Goal: Use online tool/utility: Utilize a website feature to perform a specific function

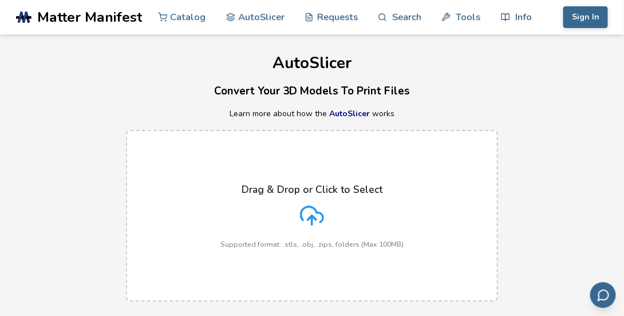
click at [343, 206] on div "Drag & Drop or Click to Select Supported format: .stls, .obj, .zips, folders (M…" at bounding box center [312, 216] width 183 height 65
click at [0, 0] on input "Drag & Drop or Click to Select Supported format: .stls, .obj, .zips, folders (M…" at bounding box center [0, 0] width 0 height 0
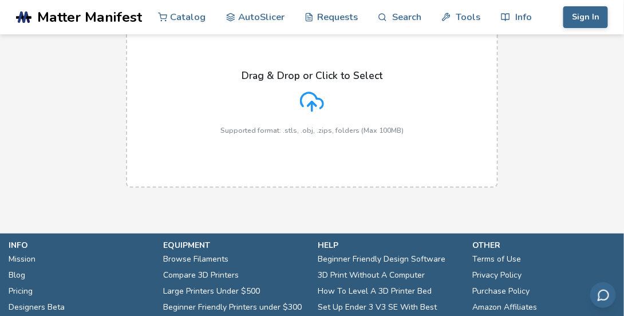
scroll to position [89, 0]
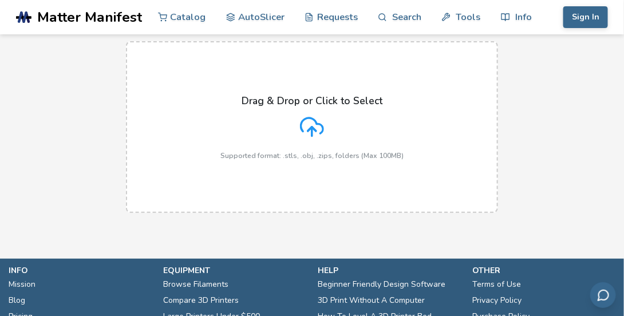
click at [321, 119] on icon at bounding box center [312, 127] width 24 height 24
click at [0, 0] on input "Drag & Drop or Click to Select Supported format: .stls, .obj, .zips, folders (M…" at bounding box center [0, 0] width 0 height 0
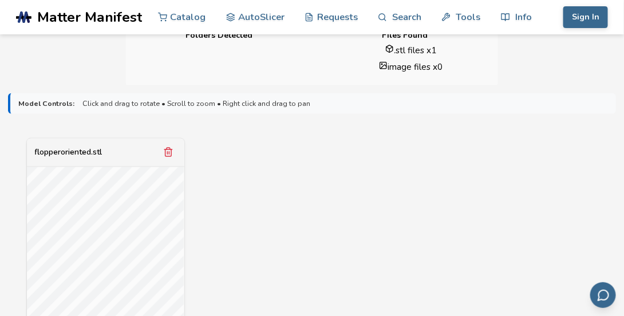
scroll to position [331, 0]
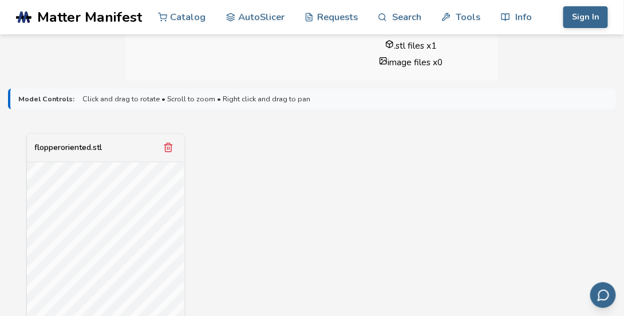
click at [82, 150] on div "flopperoriented.stl" at bounding box center [69, 147] width 68 height 9
click at [318, 201] on div "flopperoriented.stl File Size: 9.46MB Scale: 100 % Slicing Options: Find Best R…" at bounding box center [312, 285] width 608 height 305
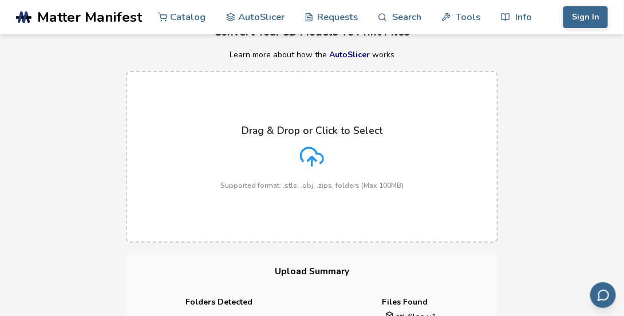
scroll to position [0, 0]
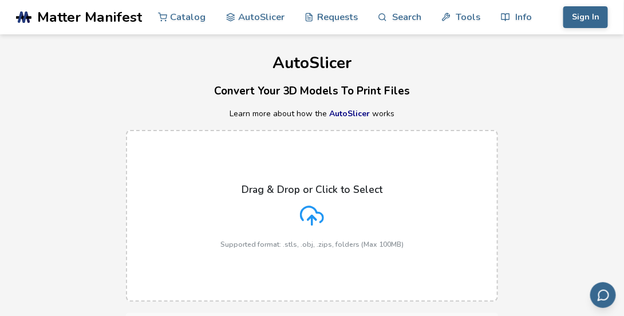
click at [352, 115] on link "AutoSlicer" at bounding box center [349, 113] width 41 height 11
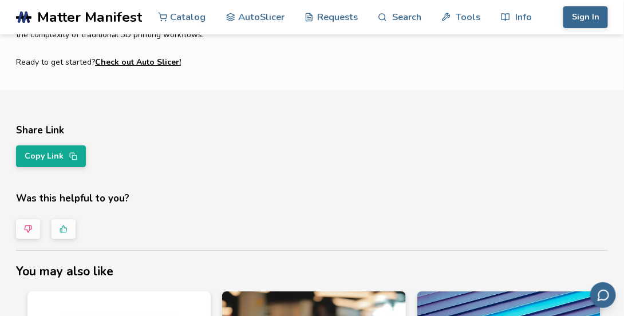
scroll to position [1096, 0]
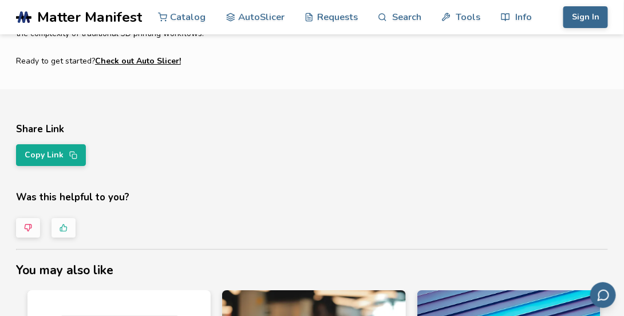
click at [115, 60] on link "Check out Auto Slicer!" at bounding box center [138, 61] width 86 height 16
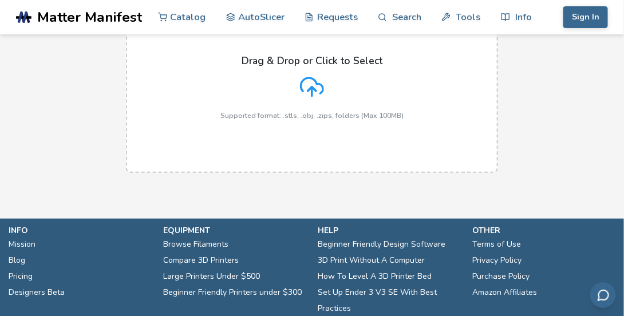
scroll to position [81, 0]
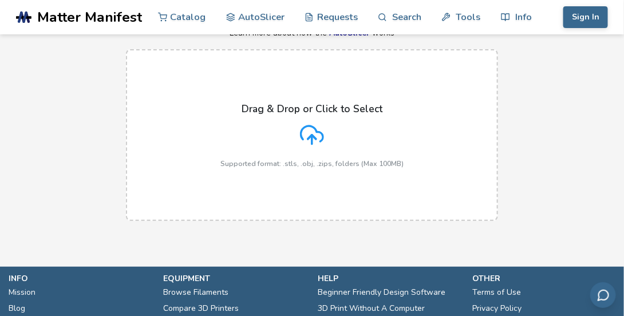
click at [330, 124] on div "Drag & Drop or Click to Select Supported format: .stls, .obj, .zips, folders (M…" at bounding box center [312, 135] width 183 height 65
click at [0, 0] on input "Drag & Drop or Click to Select Supported format: .stls, .obj, .zips, folders (M…" at bounding box center [0, 0] width 0 height 0
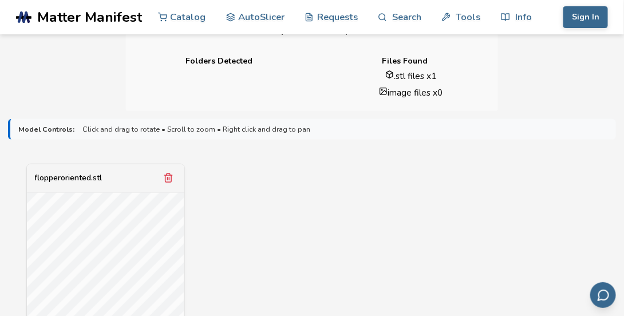
scroll to position [371, 0]
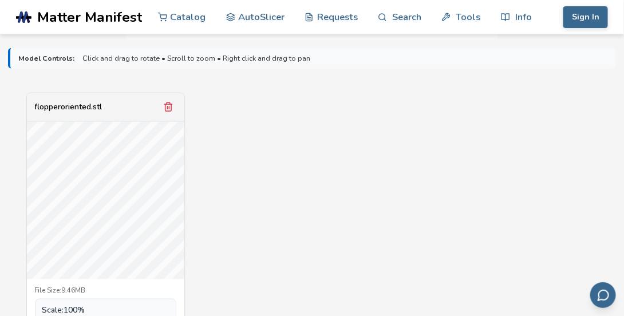
click at [74, 309] on span "Scale: 100 %" at bounding box center [63, 311] width 43 height 9
click at [74, 311] on span "Scale: 100 %" at bounding box center [63, 311] width 43 height 9
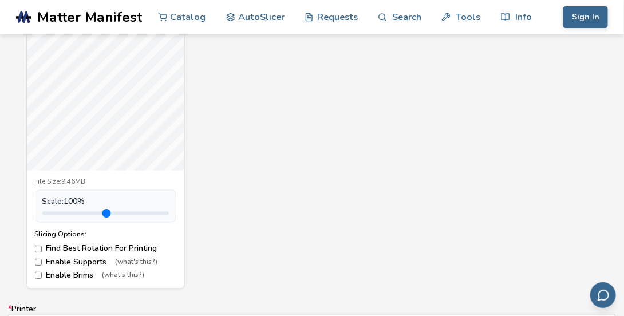
scroll to position [482, 0]
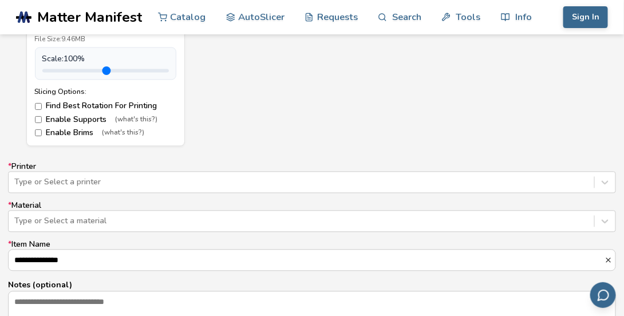
click at [198, 182] on div "Type or Select a printer" at bounding box center [312, 182] width 608 height 22
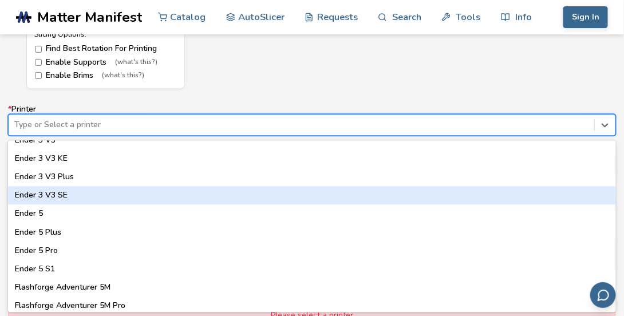
scroll to position [835, 0]
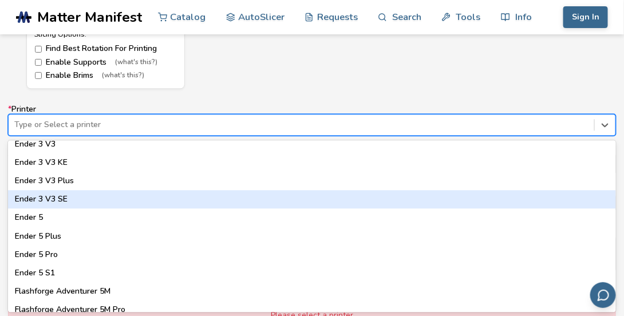
click at [122, 198] on div "Ender 3 V3 SE" at bounding box center [312, 199] width 608 height 18
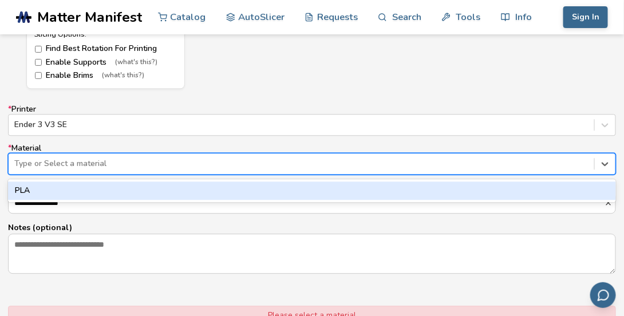
click at [123, 165] on div at bounding box center [301, 163] width 575 height 11
click at [106, 184] on div "PLA" at bounding box center [312, 191] width 608 height 18
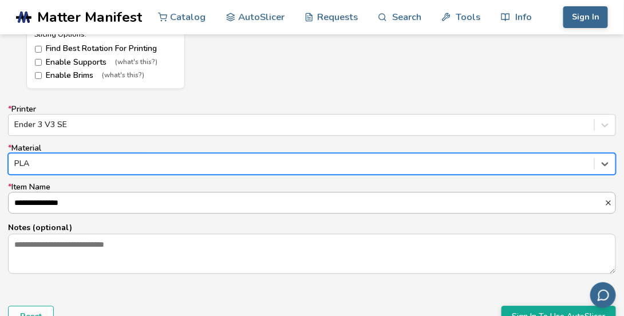
click at [104, 200] on input "**********" at bounding box center [307, 203] width 596 height 21
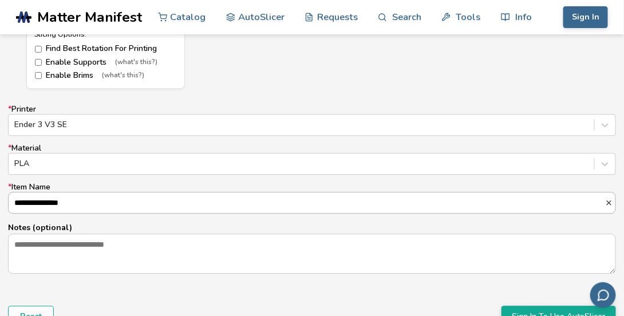
scroll to position [0, 0]
drag, startPoint x: 104, startPoint y: 200, endPoint x: 40, endPoint y: 203, distance: 64.3
click at [40, 203] on input "**********" at bounding box center [307, 203] width 597 height 21
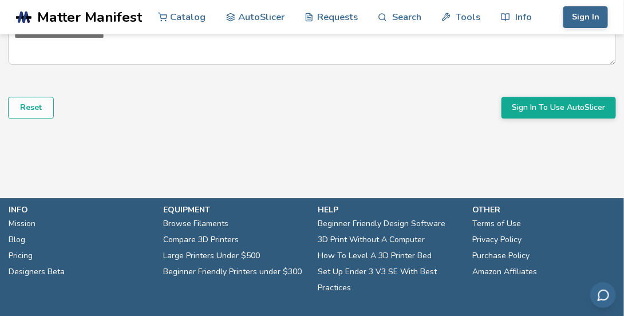
scroll to position [891, 0]
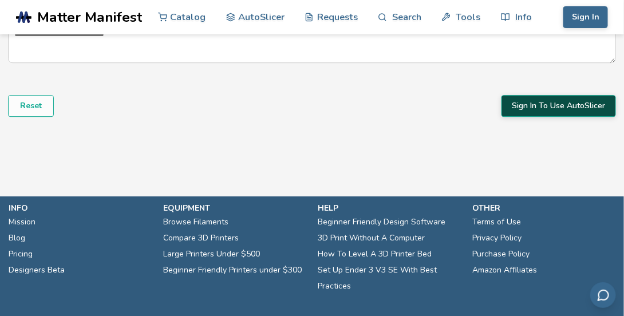
type input "**********"
click at [540, 112] on button "Sign In To Use AutoSlicer" at bounding box center [559, 106] width 115 height 22
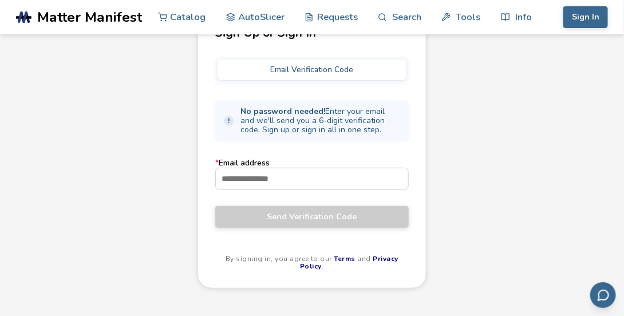
scroll to position [101, 0]
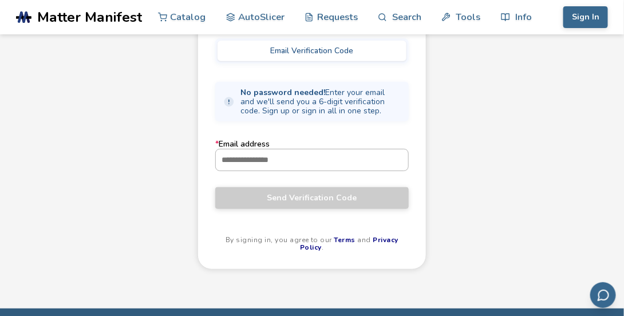
click at [319, 153] on input "* Email address" at bounding box center [312, 160] width 193 height 21
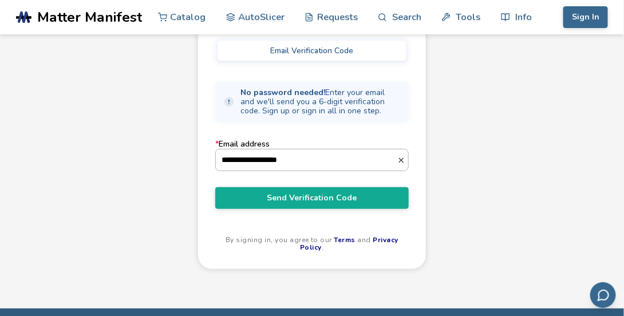
click at [284, 160] on input "**********" at bounding box center [307, 160] width 182 height 21
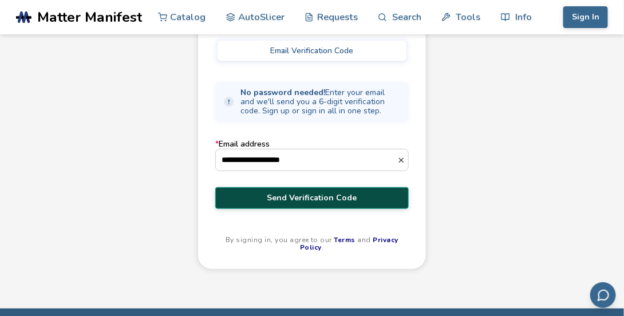
type input "**********"
click at [336, 195] on span "Send Verification Code" at bounding box center [312, 198] width 176 height 9
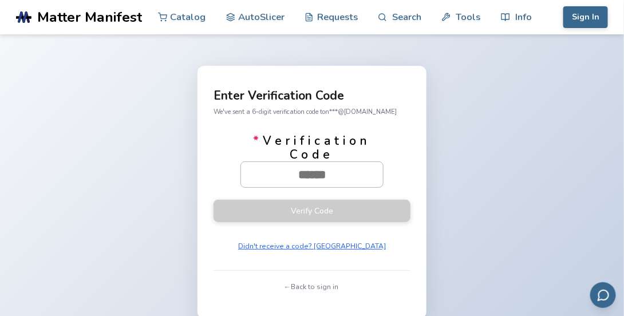
scroll to position [11, 0]
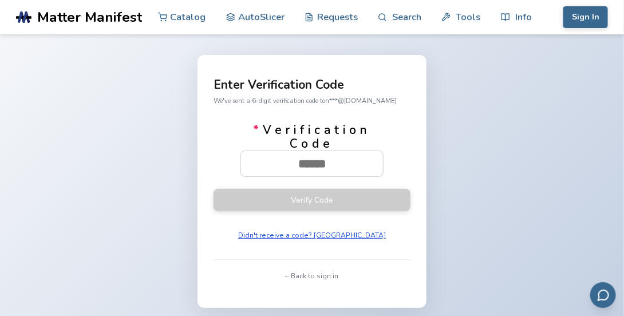
click at [340, 235] on button "Didn't receive a code? Resend" at bounding box center [312, 235] width 156 height 16
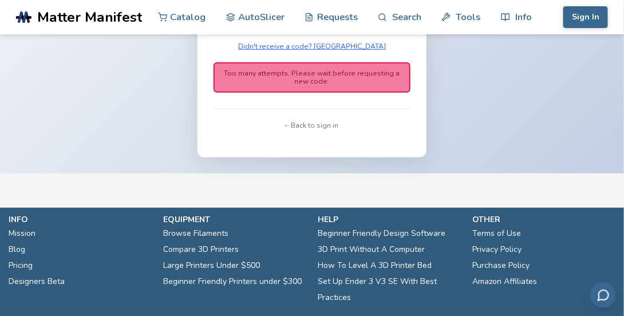
scroll to position [198, 0]
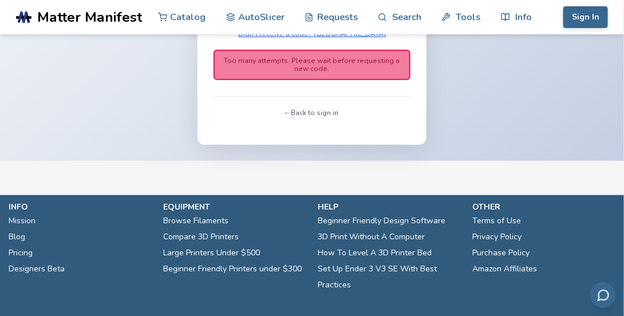
click at [305, 111] on button "← Back to sign in" at bounding box center [311, 113] width 61 height 16
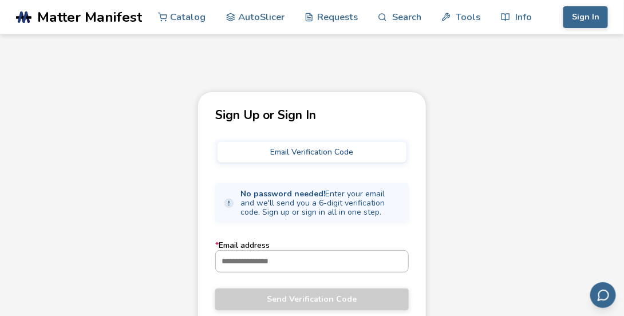
click at [275, 254] on input "* Email address" at bounding box center [312, 261] width 193 height 21
paste input "**********"
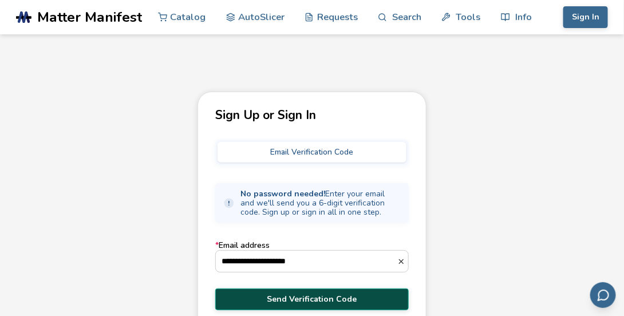
type input "**********"
click at [315, 297] on span "Send Verification Code" at bounding box center [312, 299] width 176 height 9
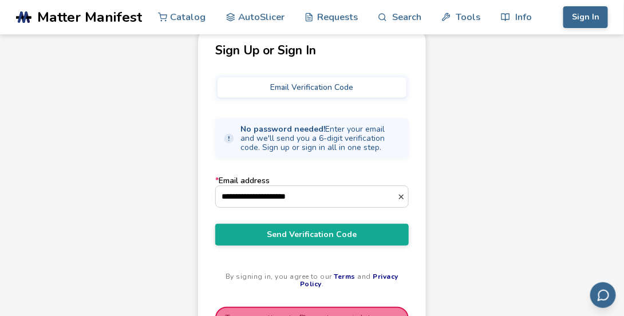
scroll to position [87, 0]
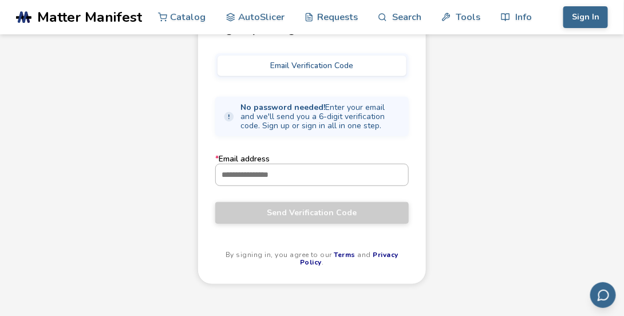
click at [245, 172] on input "* Email address" at bounding box center [312, 174] width 193 height 21
type input "**********"
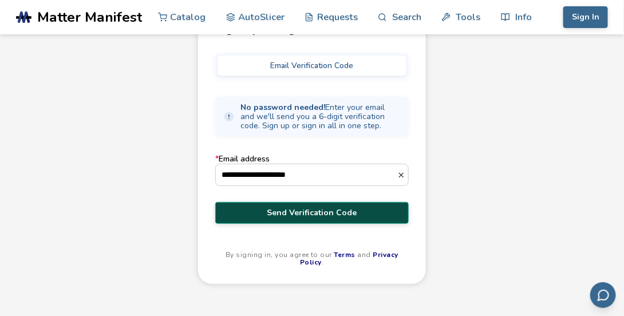
click at [352, 218] on button "Send Verification Code" at bounding box center [312, 213] width 194 height 22
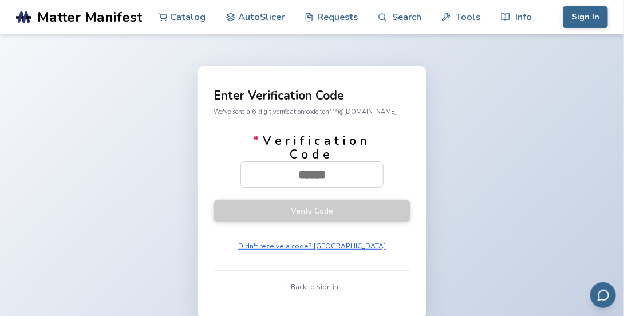
paste input "******"
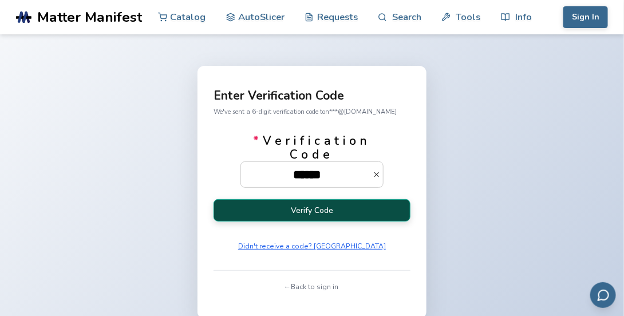
type input "******"
click at [301, 201] on button "Verify Code" at bounding box center [312, 210] width 197 height 22
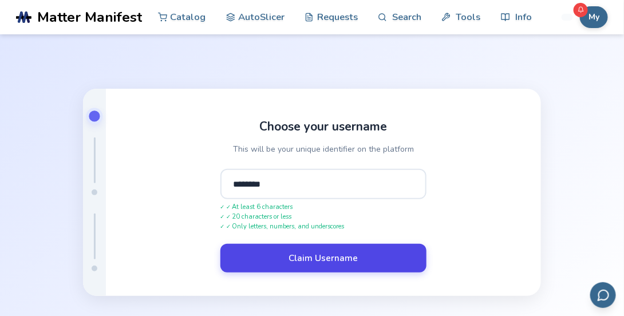
type input "********"
click at [303, 257] on button "Claim Username" at bounding box center [324, 258] width 206 height 29
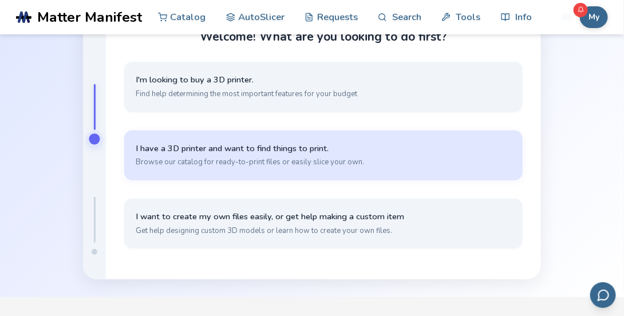
scroll to position [54, 0]
click at [345, 152] on span "I have a 3D printer and want to find things to print." at bounding box center [324, 148] width 376 height 11
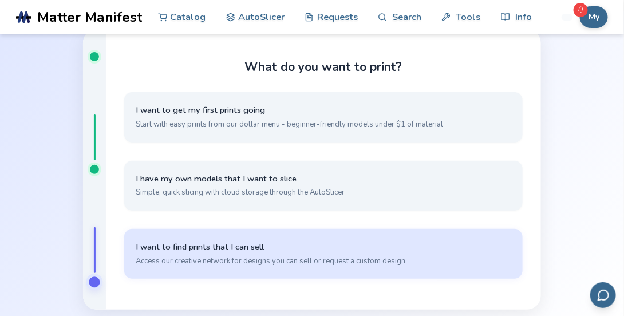
scroll to position [21, 0]
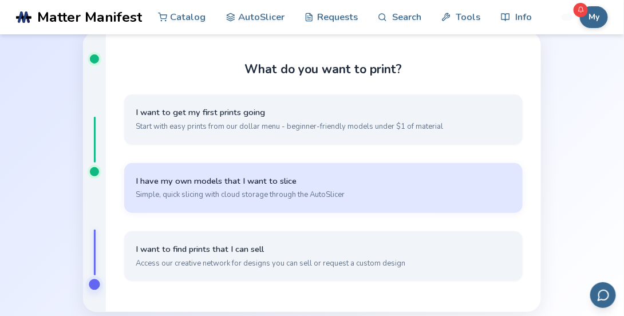
click at [291, 195] on span "Simple, quick slicing with cloud storage through the AutoSlicer" at bounding box center [324, 195] width 376 height 10
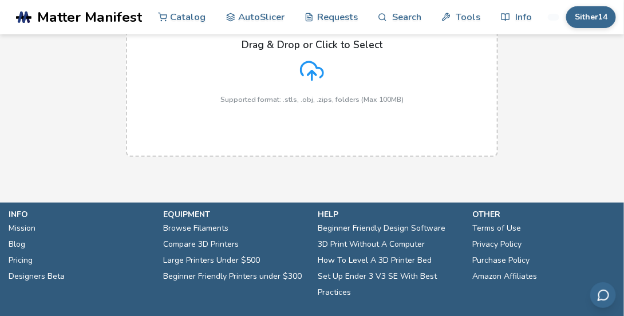
scroll to position [140, 0]
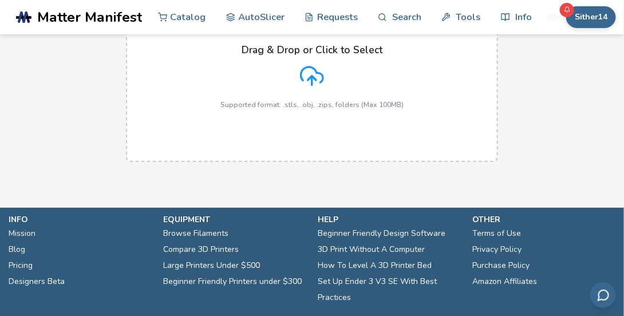
click at [305, 90] on div "Drag & Drop or Click to Select Supported format: .stls, .obj, .zips, folders (M…" at bounding box center [312, 76] width 183 height 65
click at [0, 0] on input "Drag & Drop or Click to Select Supported format: .stls, .obj, .zips, folders (M…" at bounding box center [0, 0] width 0 height 0
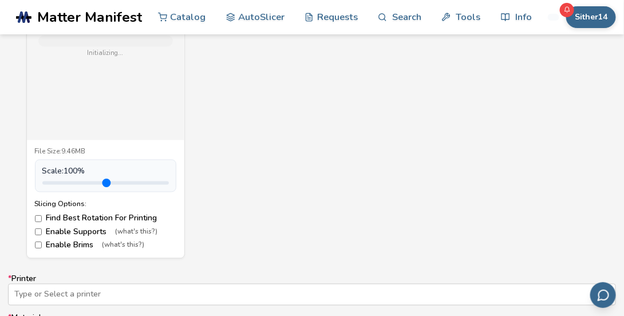
scroll to position [517, 0]
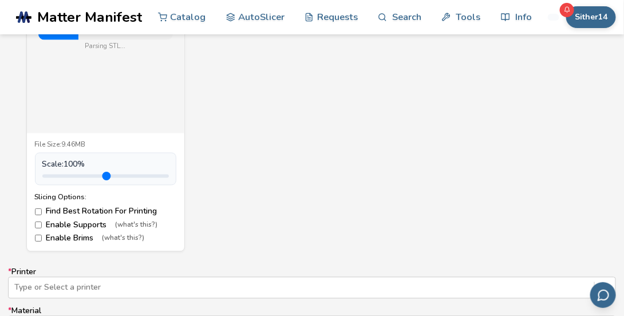
click at [84, 222] on label "Enable Supports (what's this?)" at bounding box center [106, 225] width 142 height 9
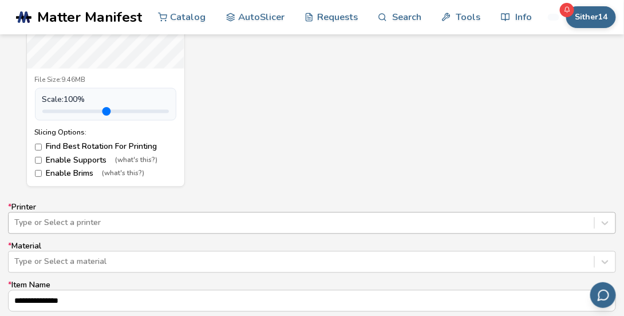
click at [264, 216] on div "Type or Select a printer" at bounding box center [312, 224] width 608 height 22
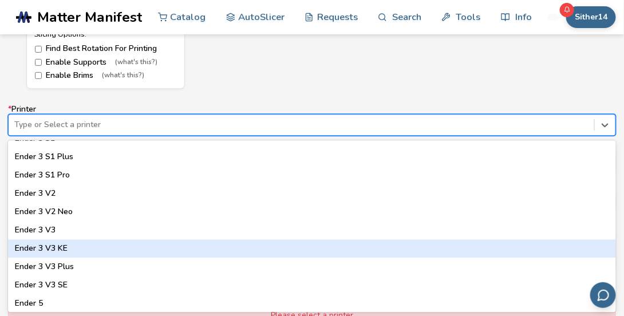
scroll to position [751, 0]
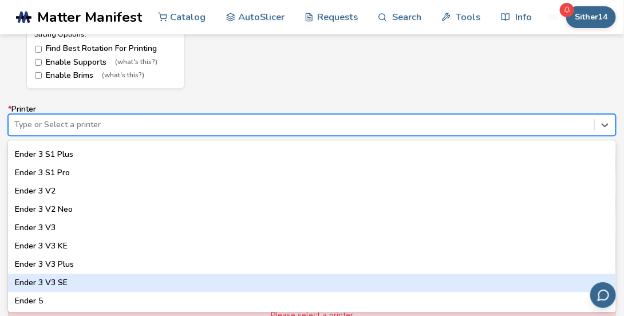
click at [81, 277] on div "Ender 3 V3 SE" at bounding box center [312, 283] width 608 height 18
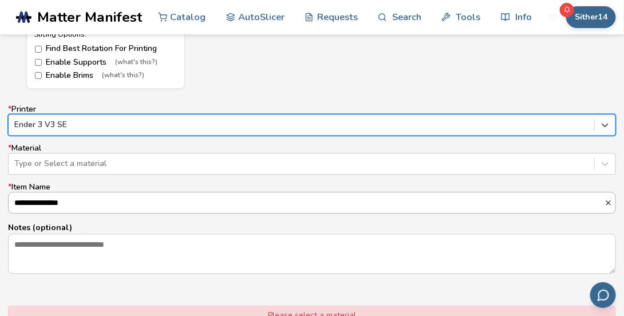
click at [148, 195] on input "**********" at bounding box center [307, 203] width 596 height 21
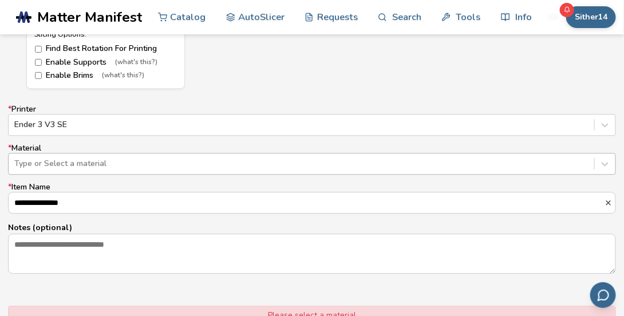
click at [154, 167] on div at bounding box center [301, 163] width 575 height 11
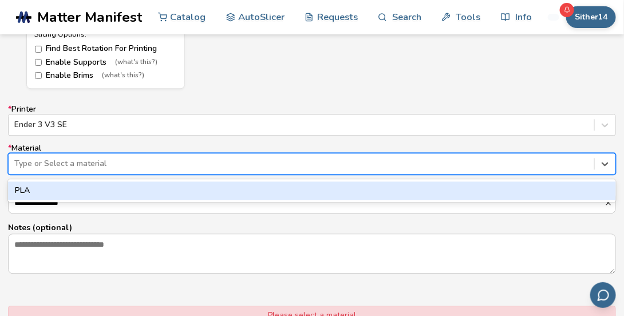
click at [138, 186] on div "PLA" at bounding box center [312, 191] width 608 height 18
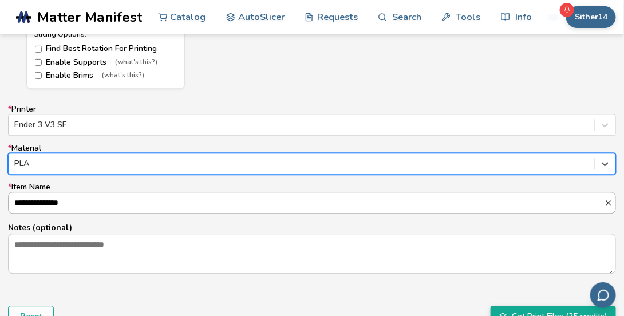
click at [139, 201] on input "**********" at bounding box center [307, 203] width 596 height 21
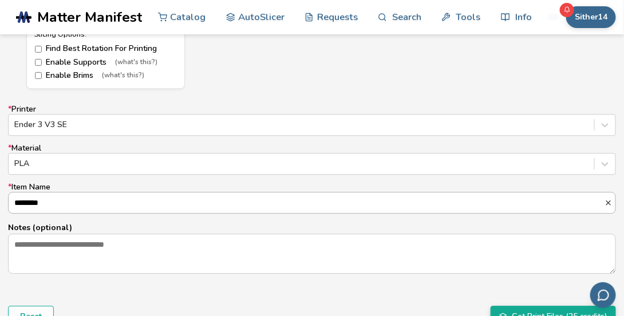
type input "**********"
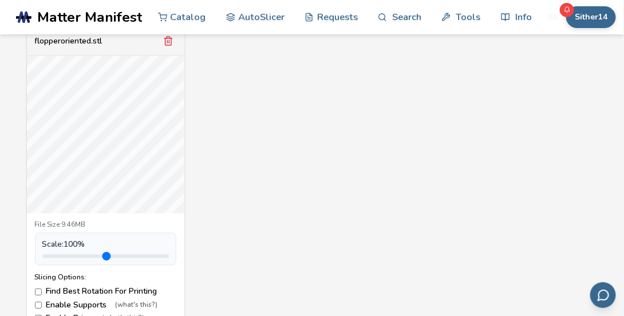
scroll to position [435, 0]
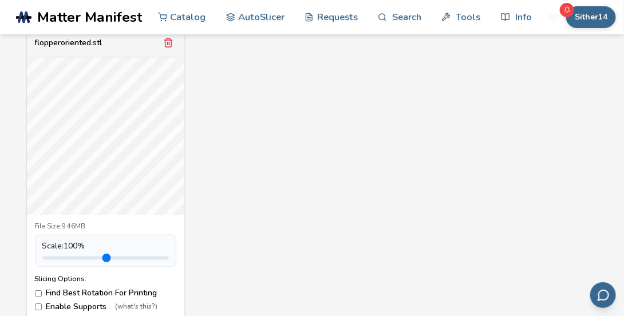
click at [44, 291] on label "Find Best Rotation For Printing" at bounding box center [106, 293] width 142 height 9
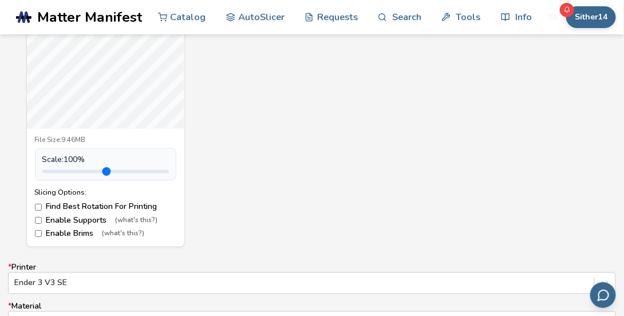
scroll to position [523, 0]
click at [89, 233] on label "Enable Brims (what's this?)" at bounding box center [106, 233] width 142 height 9
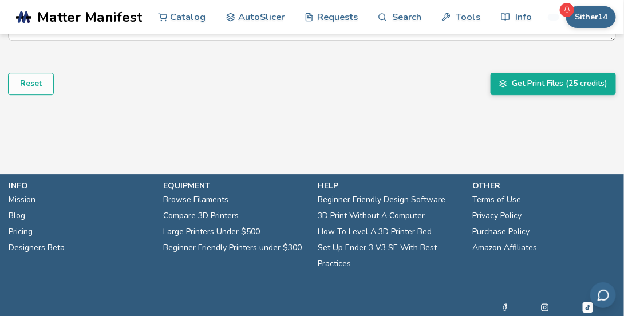
scroll to position [943, 0]
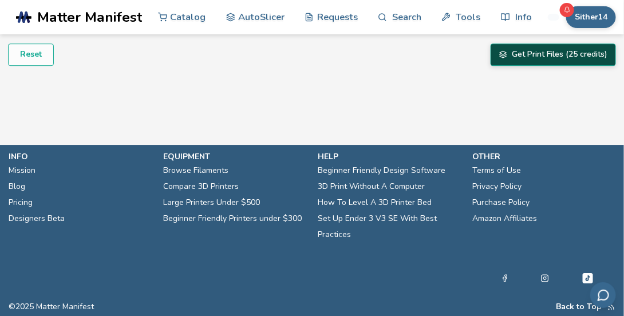
click at [512, 64] on button "Get Print Files (25 credits)" at bounding box center [553, 55] width 125 height 22
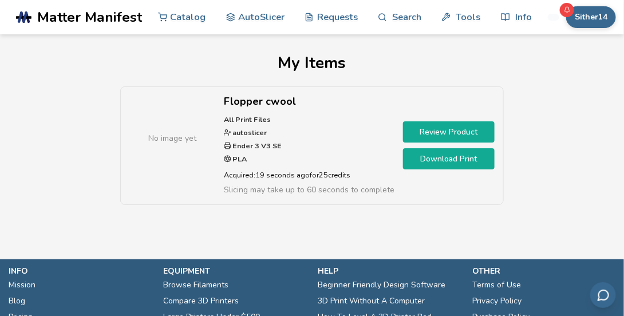
click at [457, 132] on link "Review Product" at bounding box center [449, 131] width 92 height 21
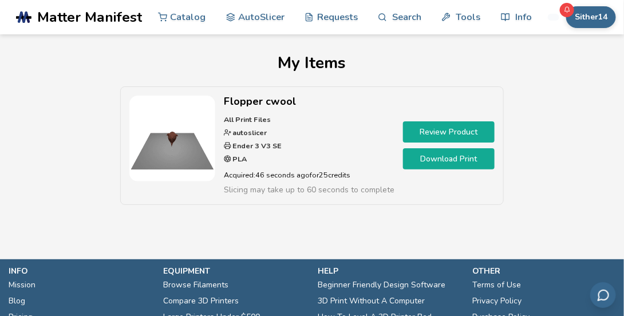
click at [447, 157] on link "Download Print" at bounding box center [449, 158] width 92 height 21
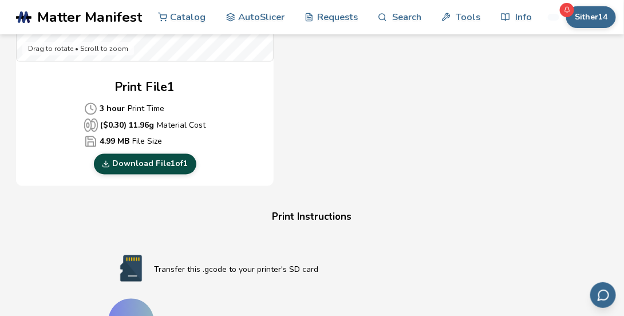
scroll to position [528, 0]
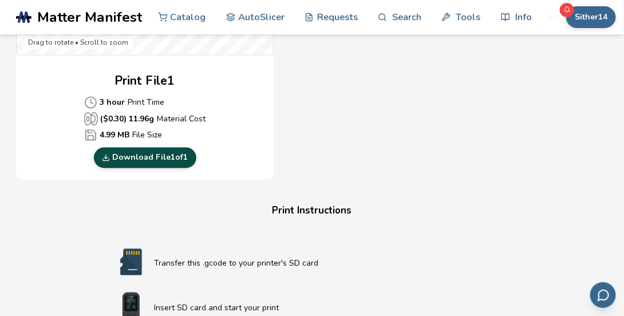
click at [180, 162] on link "Download File 1 of 1" at bounding box center [145, 158] width 103 height 21
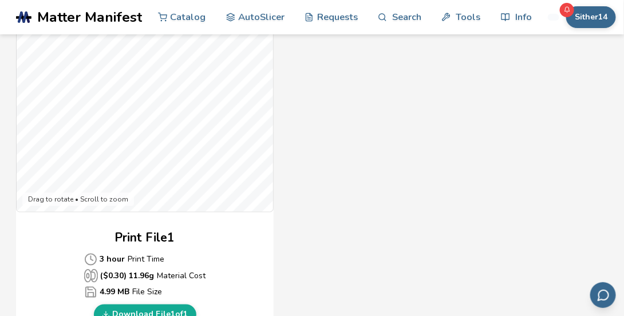
scroll to position [374, 0]
